Goal: Book appointment/travel/reservation

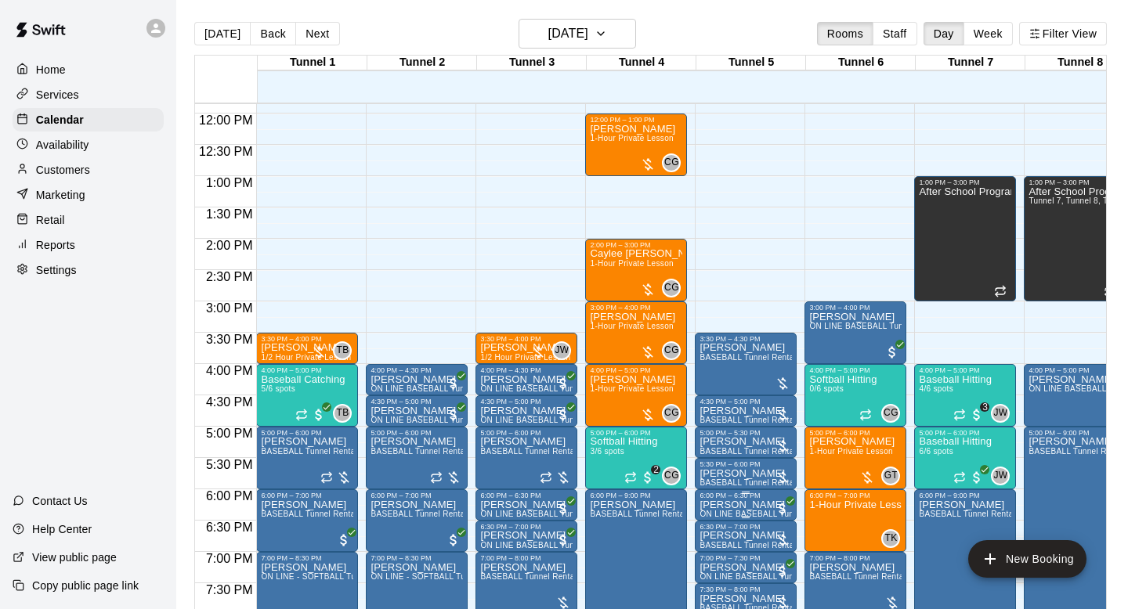
scroll to position [846, 0]
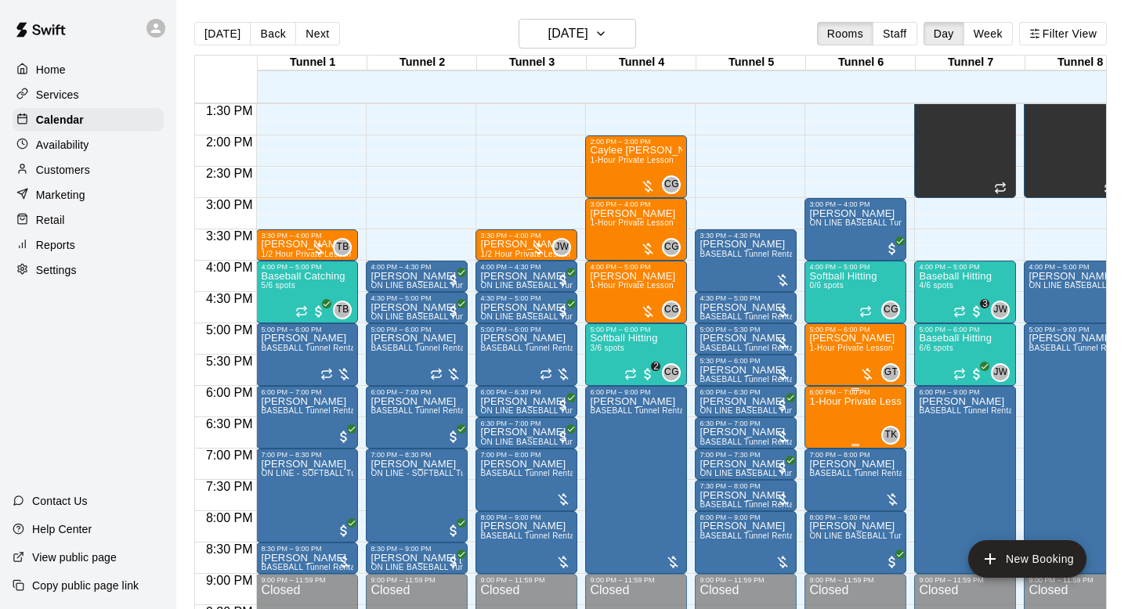
click at [828, 482] on icon "delete" at bounding box center [825, 487] width 11 height 14
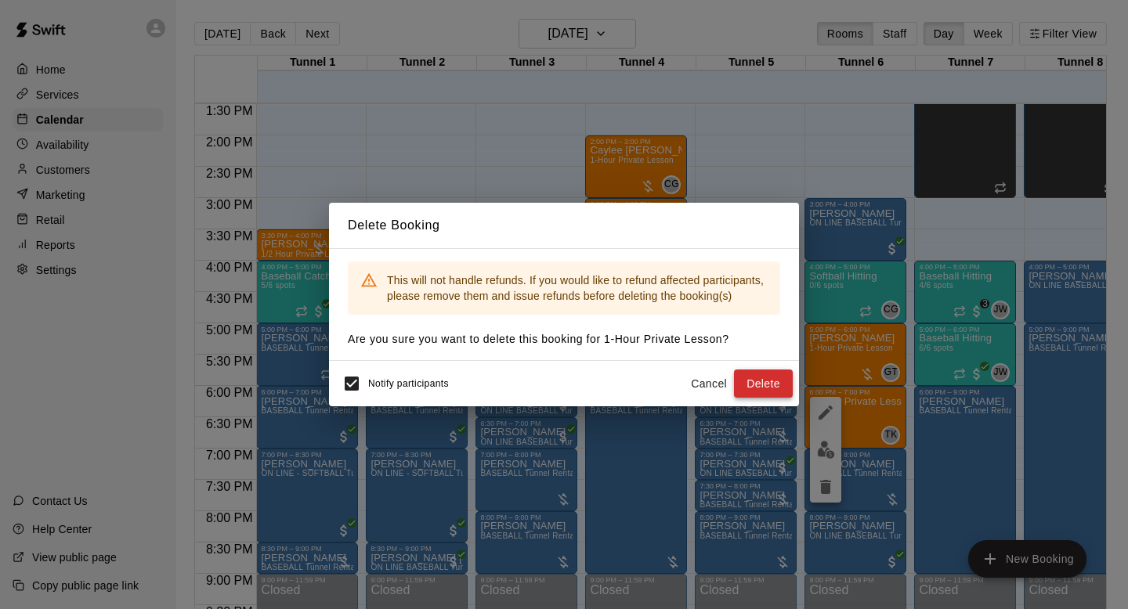
click at [757, 385] on button "Delete" at bounding box center [763, 384] width 59 height 29
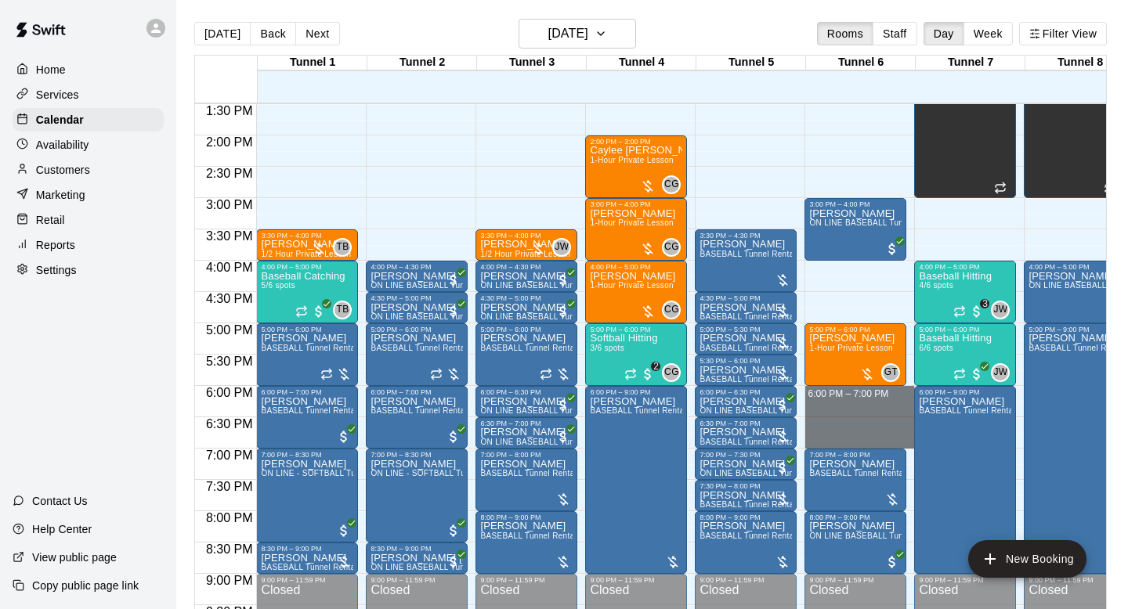
drag, startPoint x: 851, startPoint y: 396, endPoint x: 850, endPoint y: 435, distance: 39.2
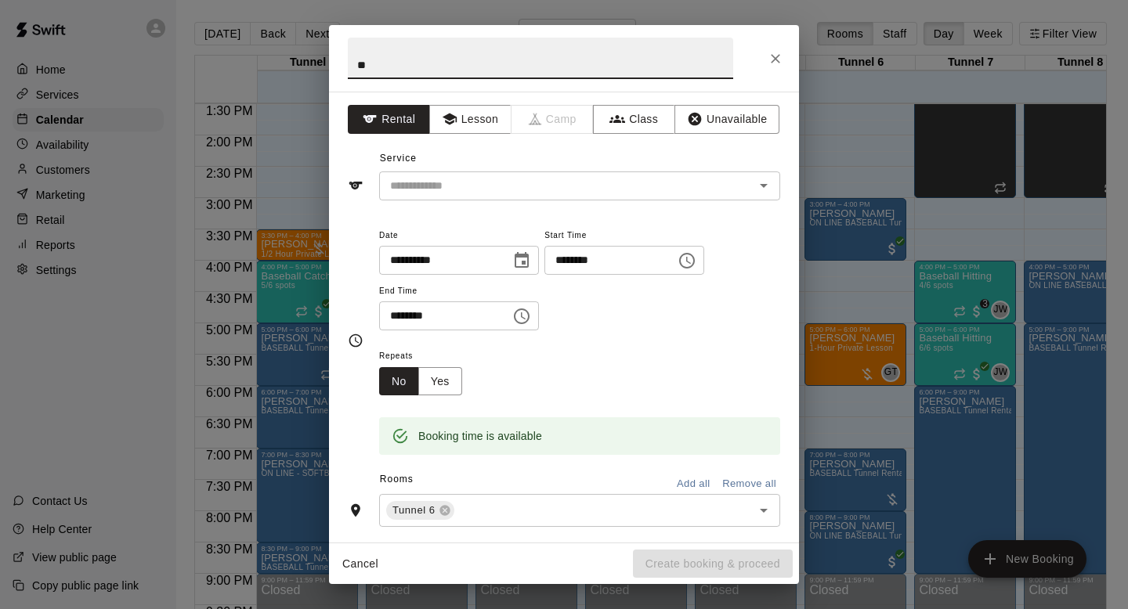
type input "*"
click at [637, 191] on input "text" at bounding box center [556, 186] width 345 height 20
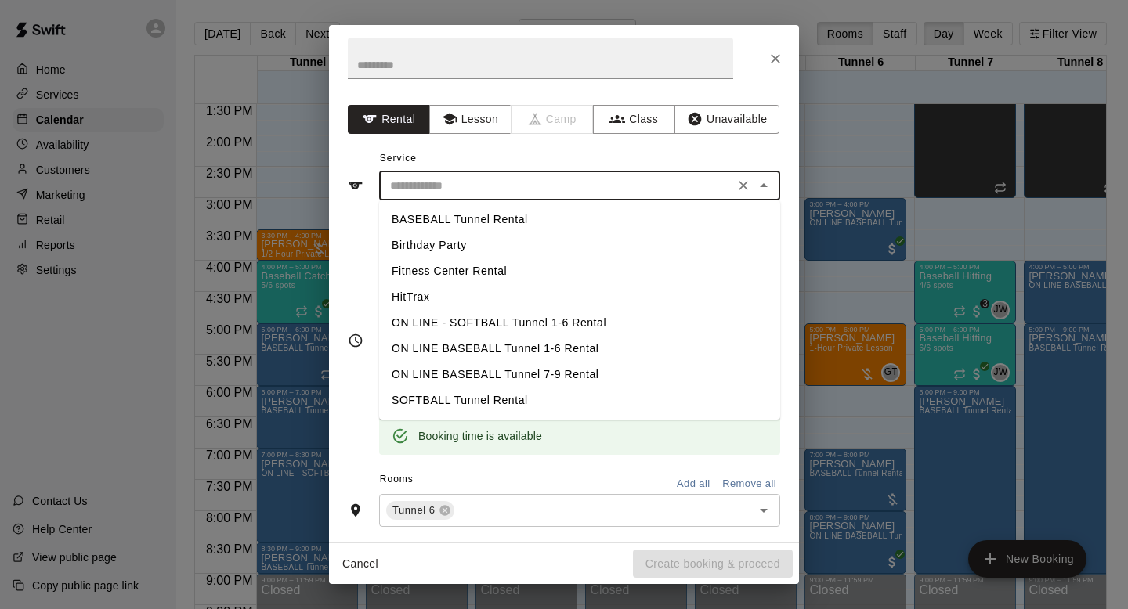
click at [595, 223] on li "BASEBALL Tunnel Rental" at bounding box center [579, 220] width 401 height 26
type input "**********"
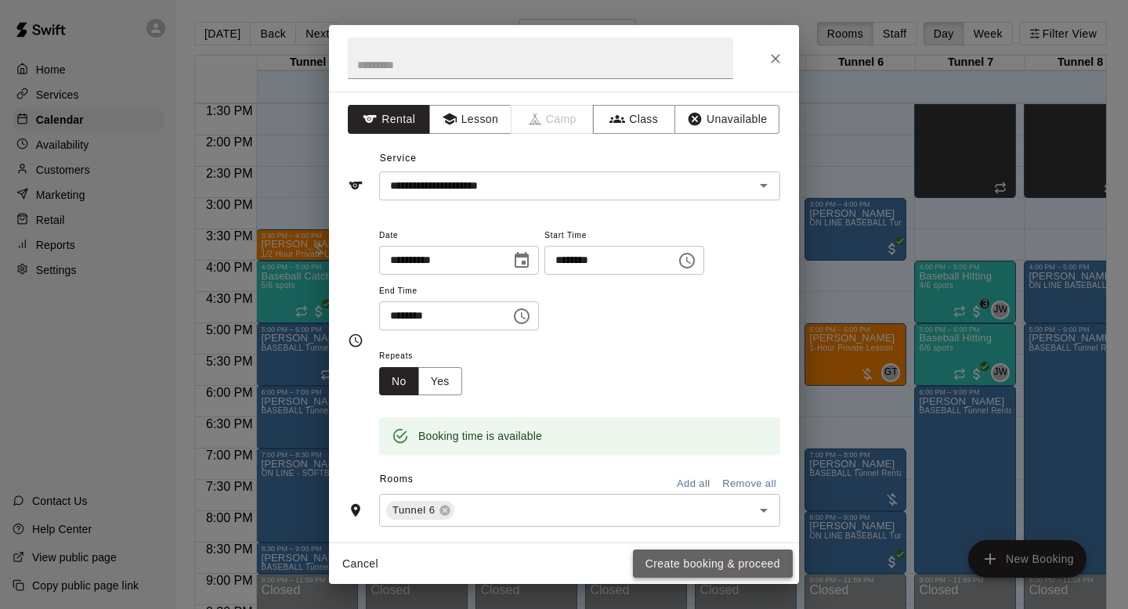
click at [680, 562] on button "Create booking & proceed" at bounding box center [713, 564] width 160 height 29
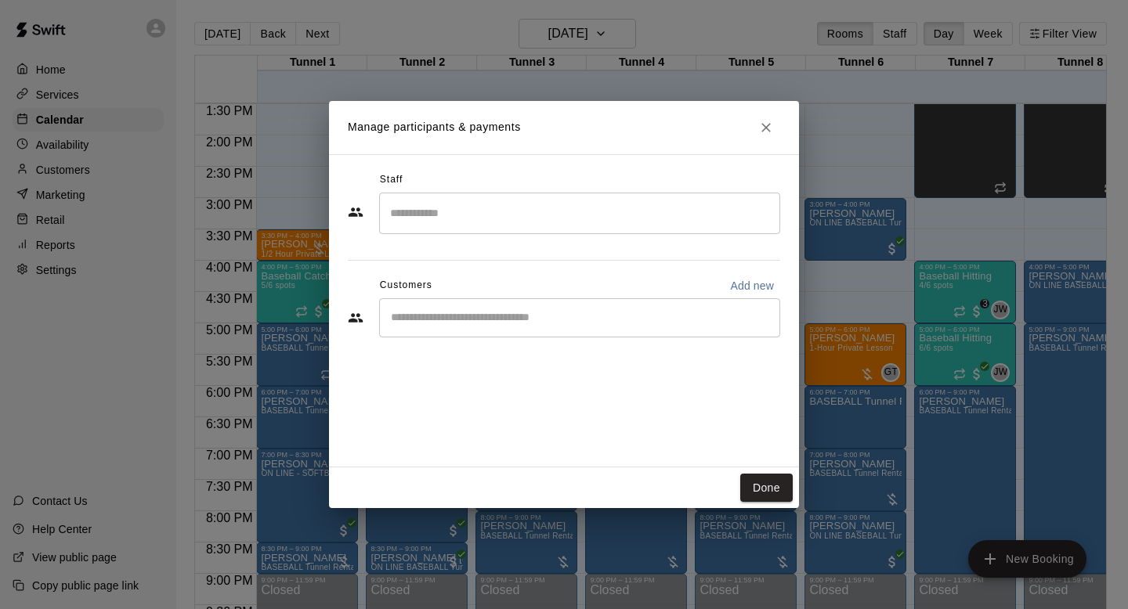
click at [530, 328] on div "​" at bounding box center [579, 317] width 401 height 39
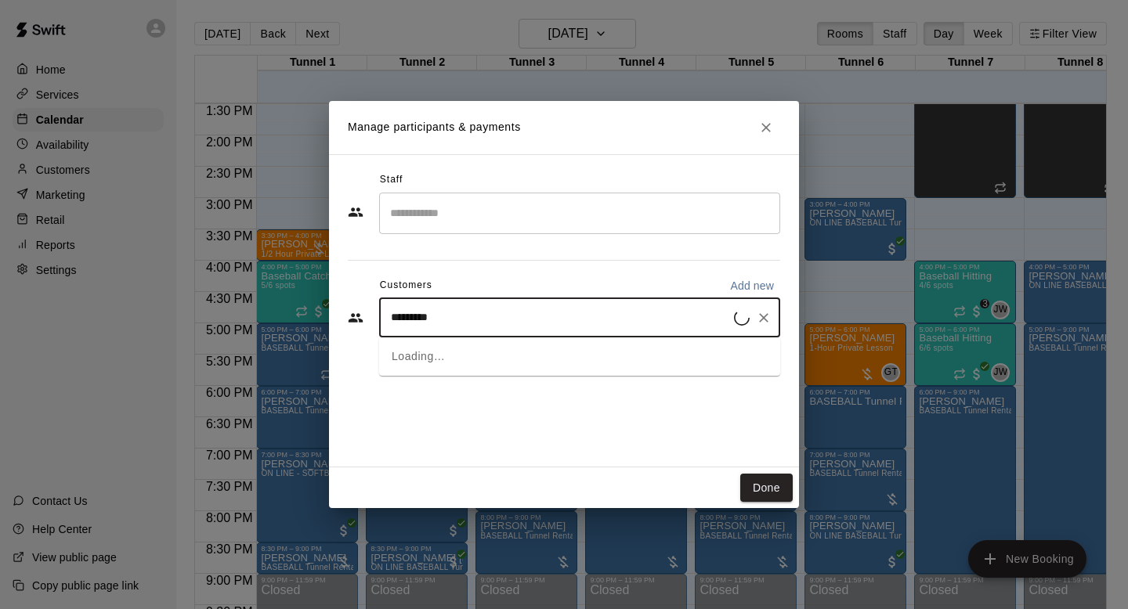
type input "**********"
click at [523, 362] on div "[PERSON_NAME] MVP Membership [EMAIL_ADDRESS][DOMAIN_NAME]" at bounding box center [516, 363] width 186 height 34
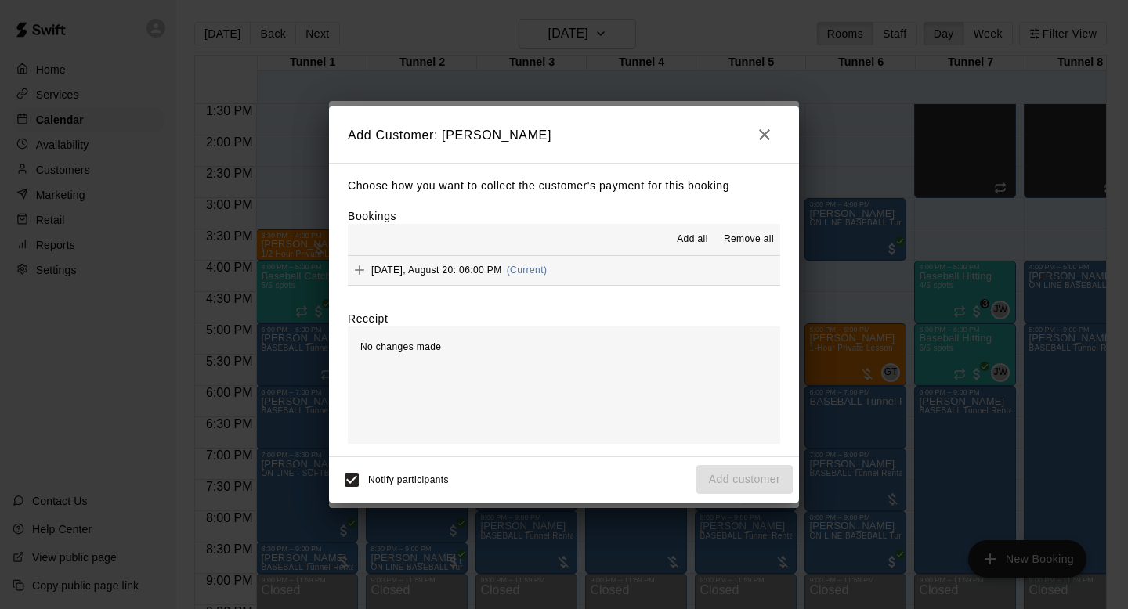
click at [546, 286] on div "Choose how you want to collect the customer's payment for this booking Bookings…" at bounding box center [564, 310] width 470 height 294
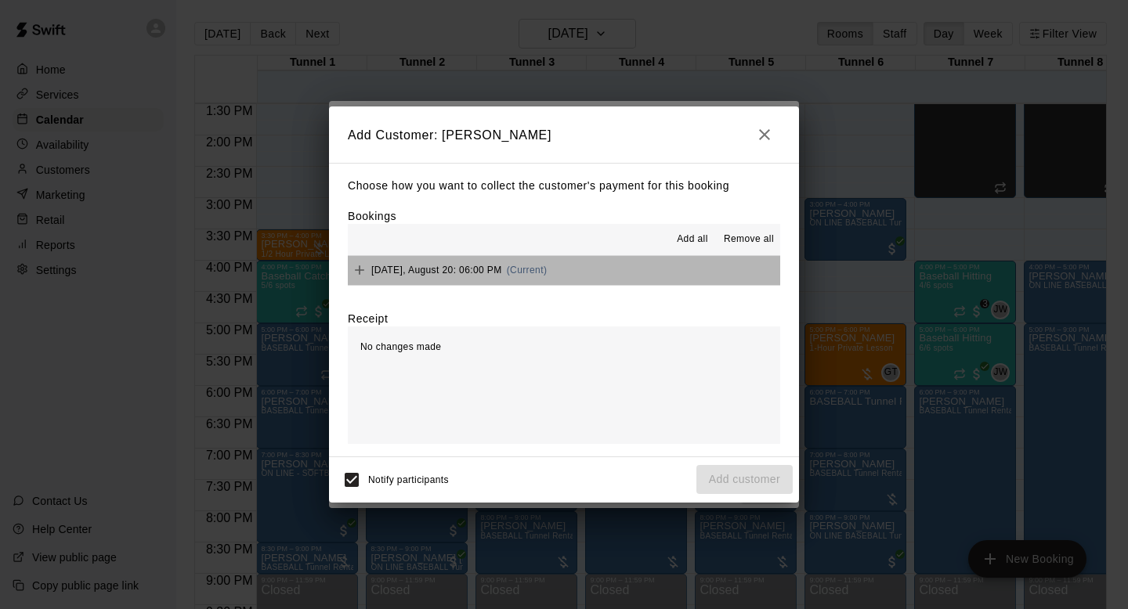
click at [547, 272] on span "(Current)" at bounding box center [527, 270] width 41 height 11
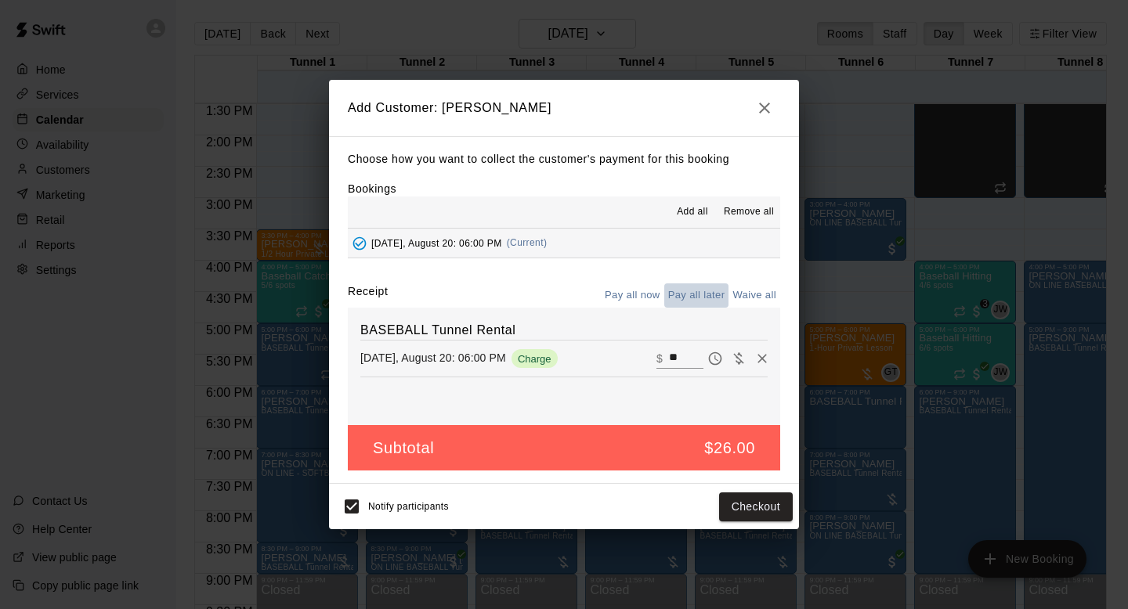
click at [700, 296] on button "Pay all later" at bounding box center [696, 295] width 65 height 24
click at [740, 513] on button "Add customer" at bounding box center [744, 507] width 96 height 29
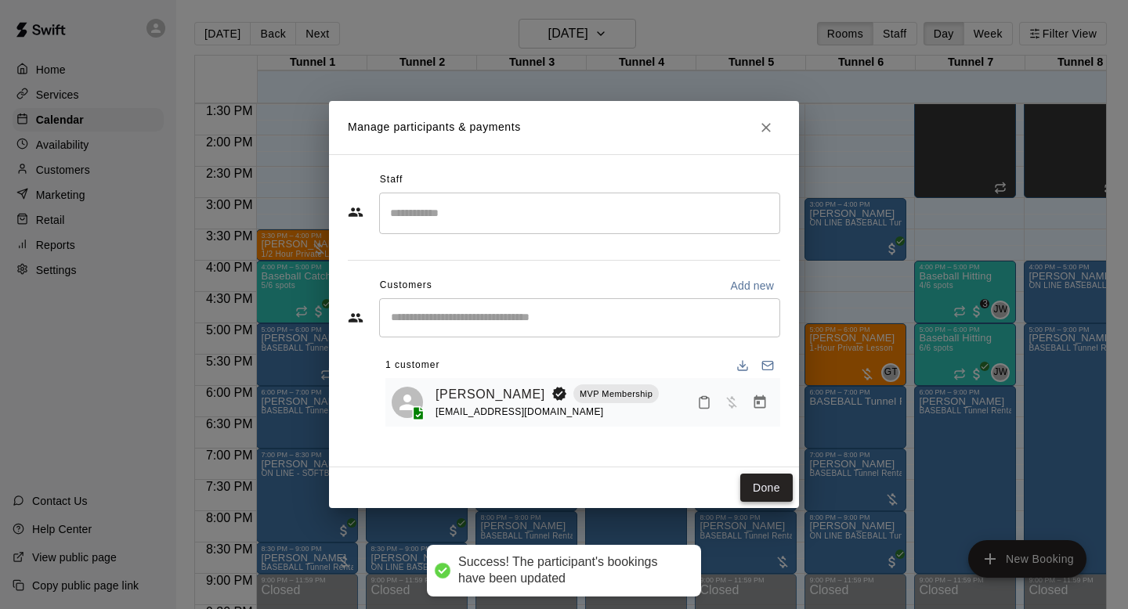
click at [752, 491] on button "Done" at bounding box center [766, 488] width 52 height 29
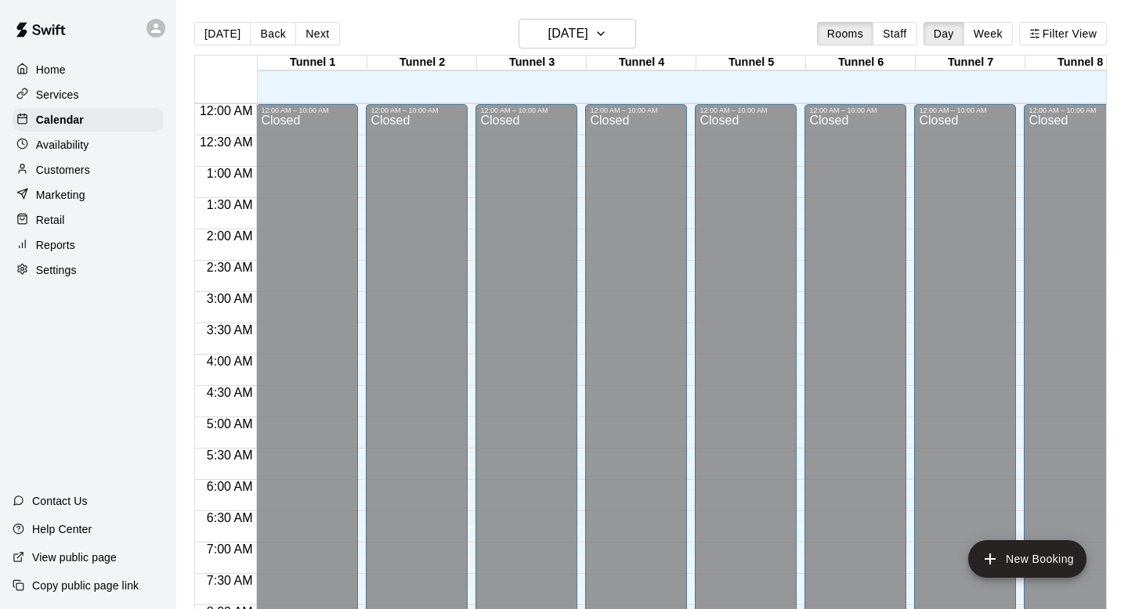
scroll to position [785, 0]
